Goal: Check status: Check status

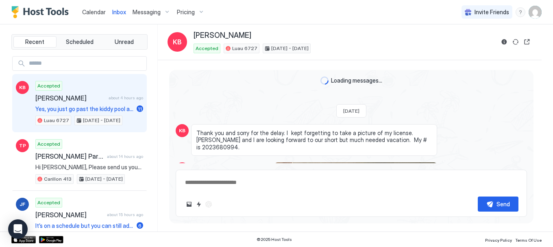
scroll to position [1556, 0]
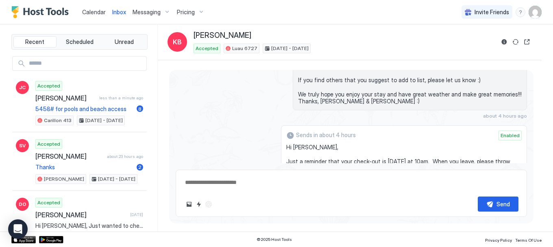
click at [87, 13] on span "Calendar" at bounding box center [94, 12] width 24 height 7
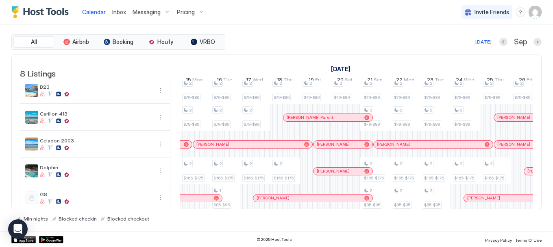
scroll to position [0, 846]
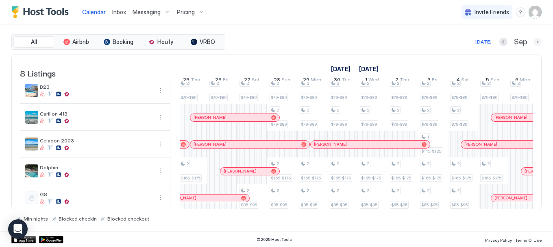
click at [539, 41] on button "Next month" at bounding box center [537, 42] width 8 height 8
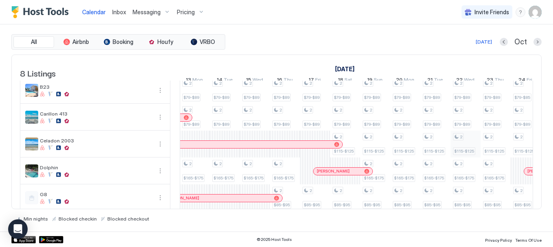
scroll to position [99, 0]
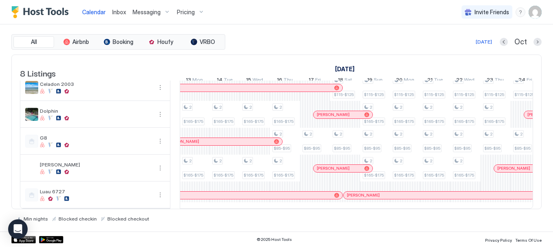
click at [0, 0] on div at bounding box center [0, 0] width 0 height 0
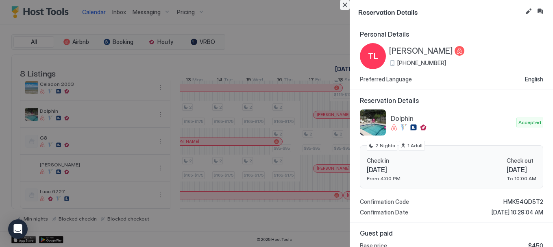
click at [346, 6] on button "Close" at bounding box center [345, 5] width 10 height 10
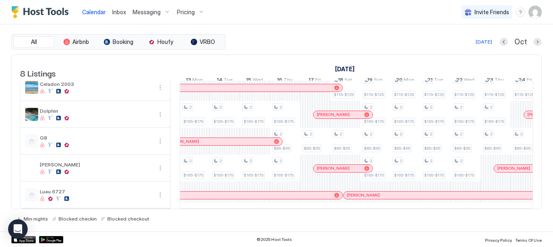
click at [333, 165] on div at bounding box center [332, 168] width 7 height 7
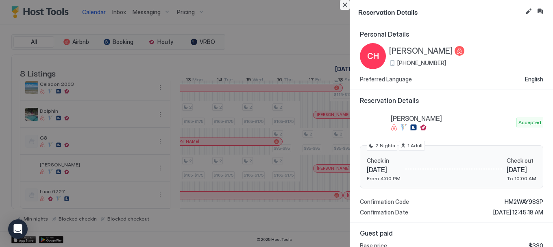
click at [346, 4] on button "Close" at bounding box center [345, 5] width 10 height 10
